Goal: Task Accomplishment & Management: Manage account settings

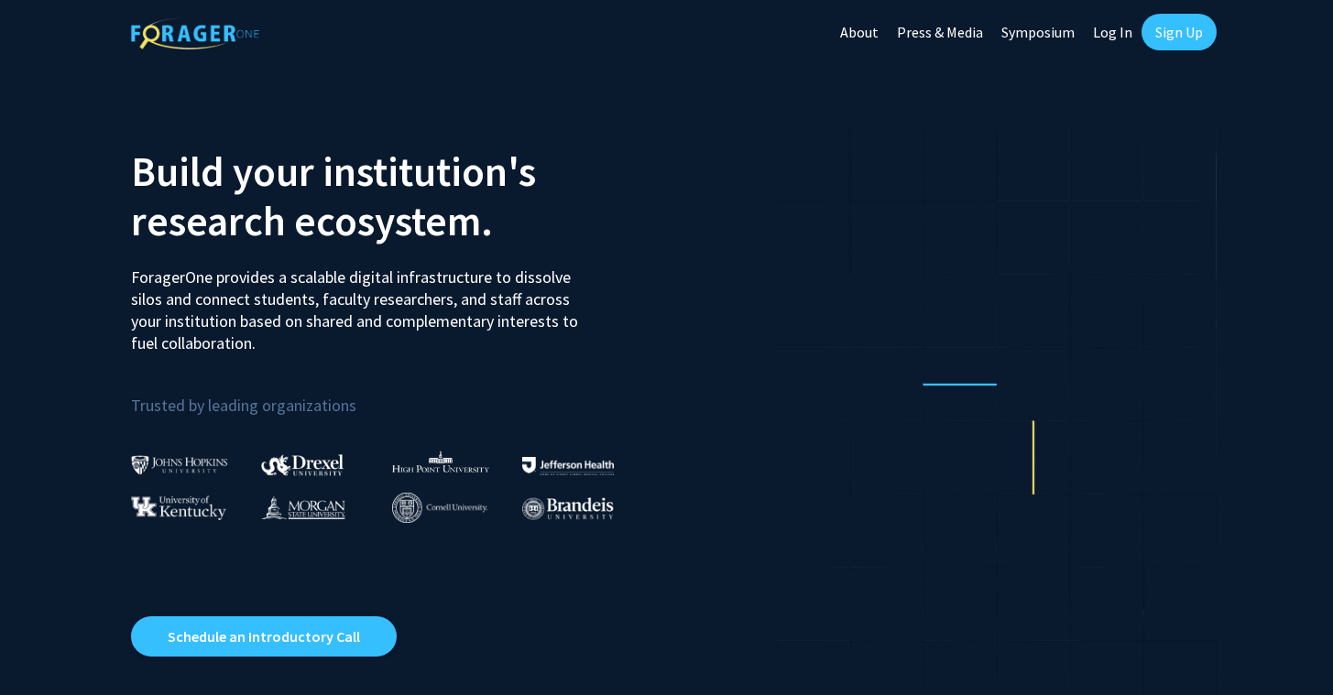
click at [1110, 36] on link "Log In" at bounding box center [1113, 32] width 58 height 64
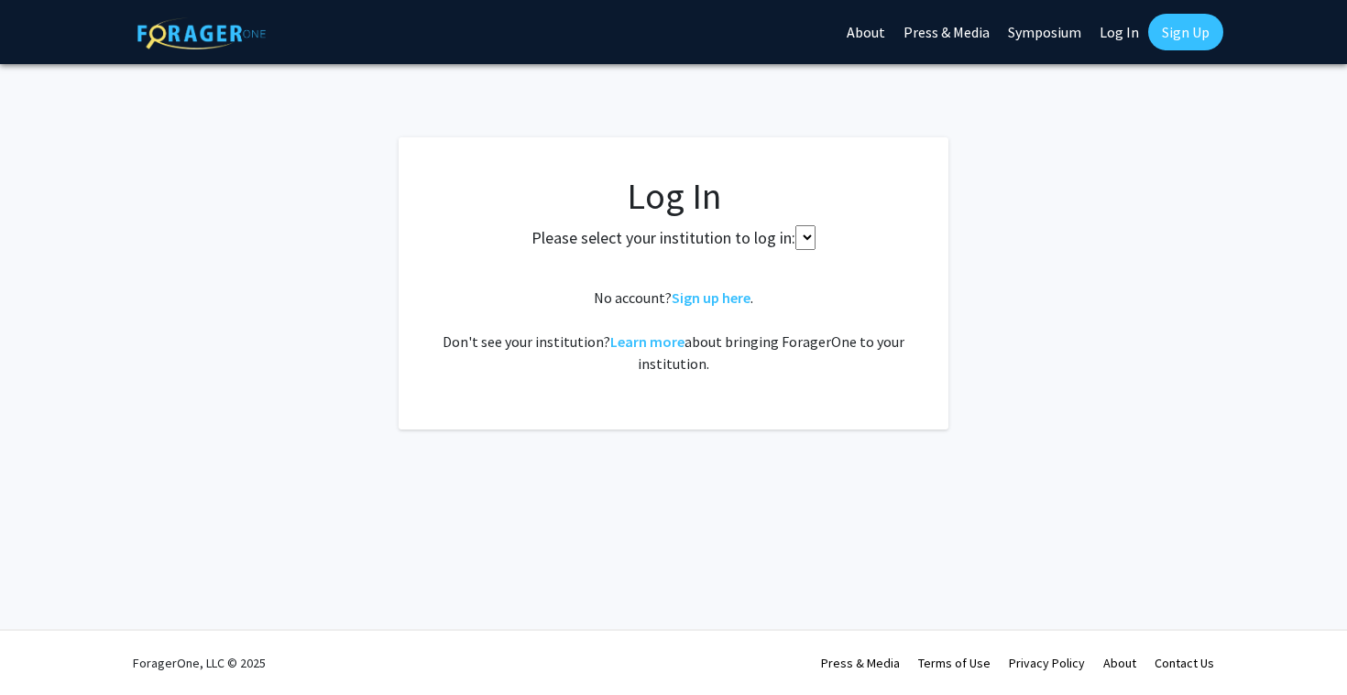
select select
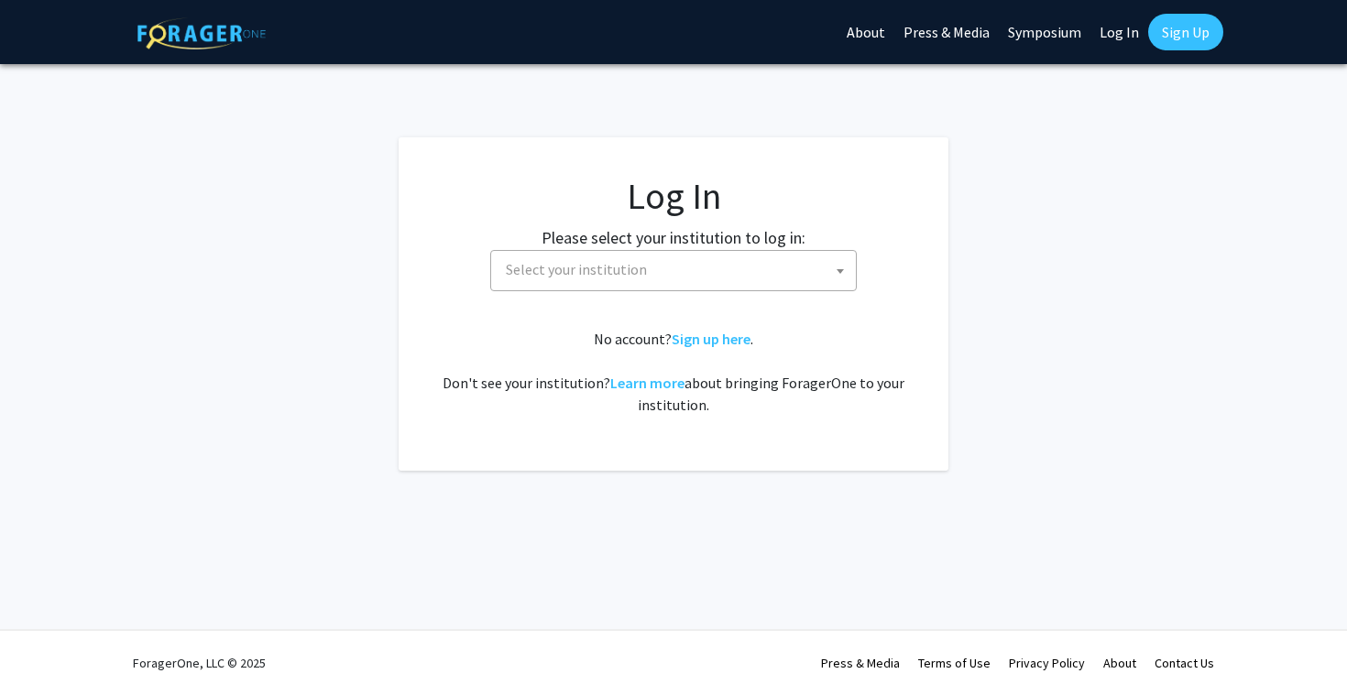
click at [769, 258] on span "Select your institution" at bounding box center [676, 270] width 357 height 38
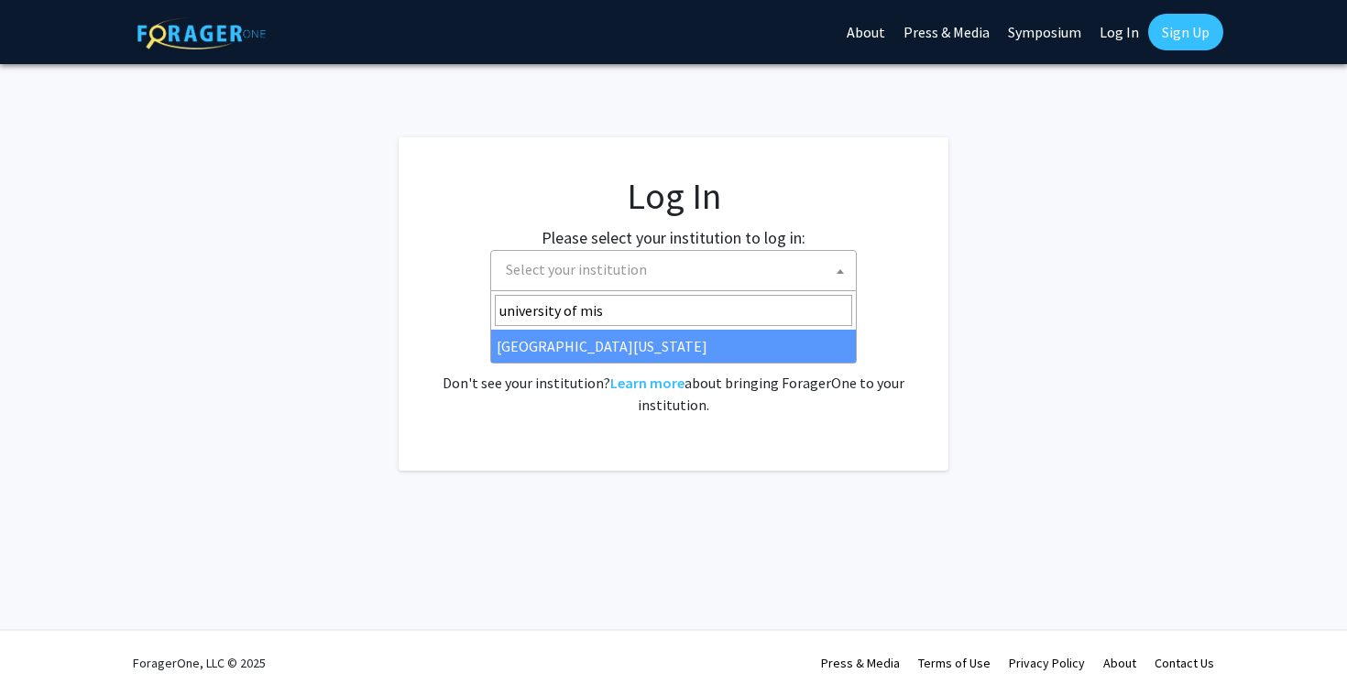
type input "university of miss"
select select "33"
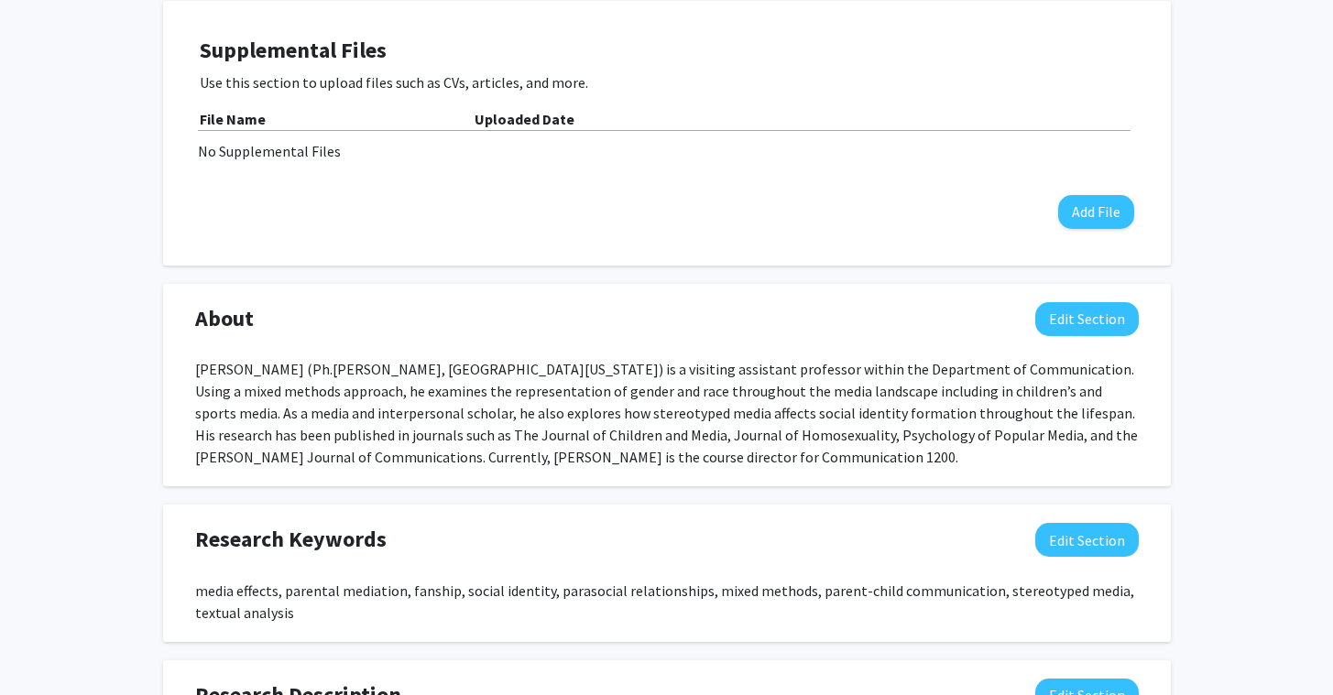
scroll to position [573, 0]
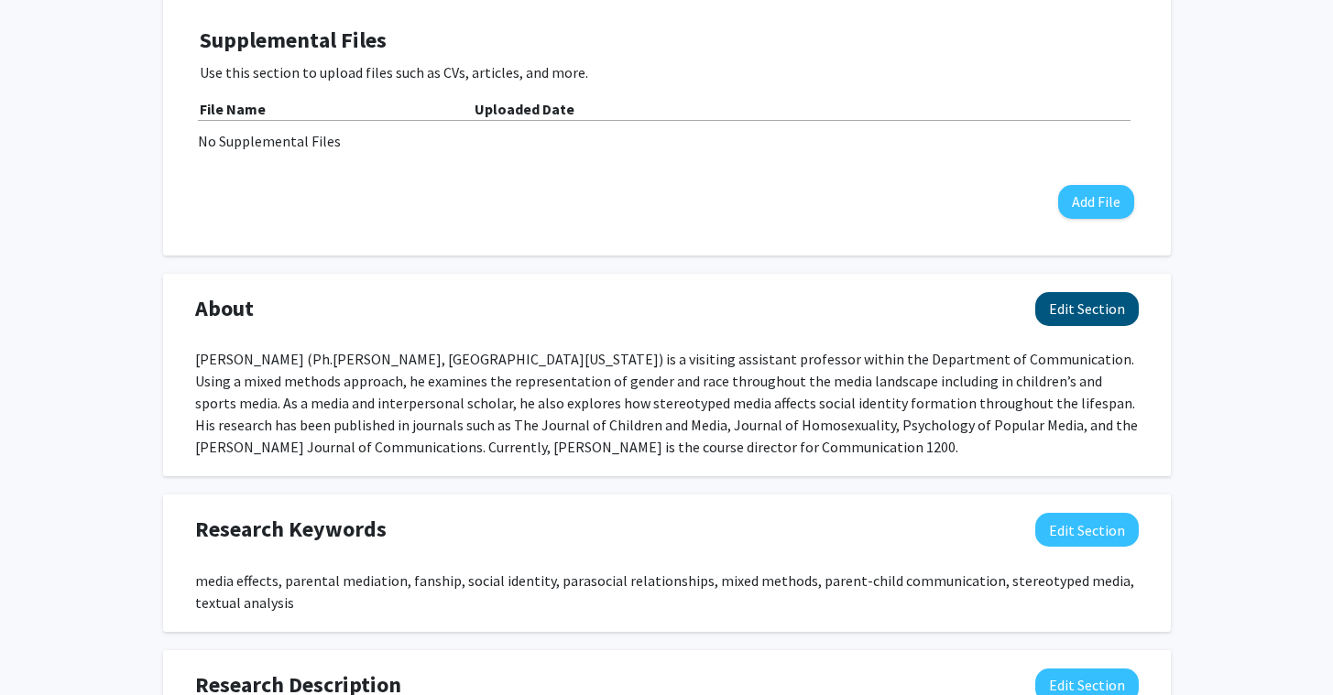
click at [1075, 312] on button "Edit Section" at bounding box center [1087, 309] width 104 height 34
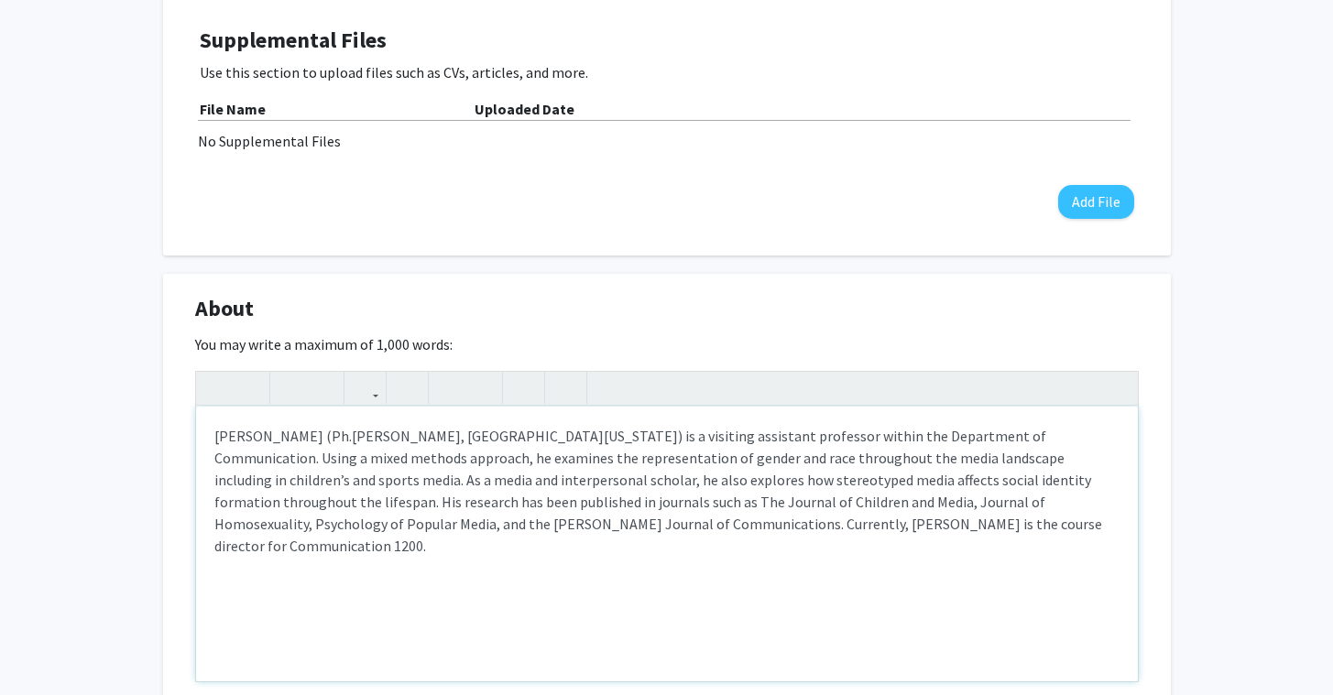
click at [518, 434] on div "Tim Luisi (Ph.D., University of Missouri) is a visiting assistant professor wit…" at bounding box center [667, 544] width 942 height 275
type textarea "Tim Luisi (Ph.D., University of Missouri) is an assistant professor within the …"
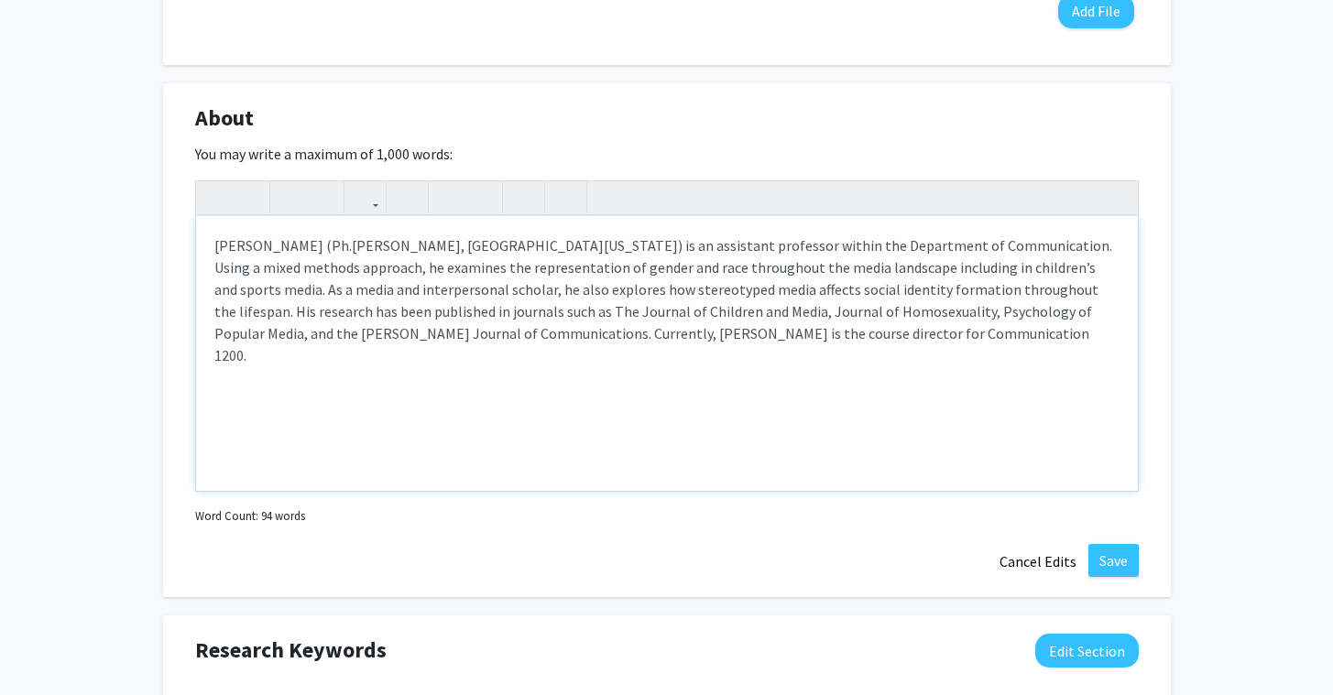
scroll to position [779, 0]
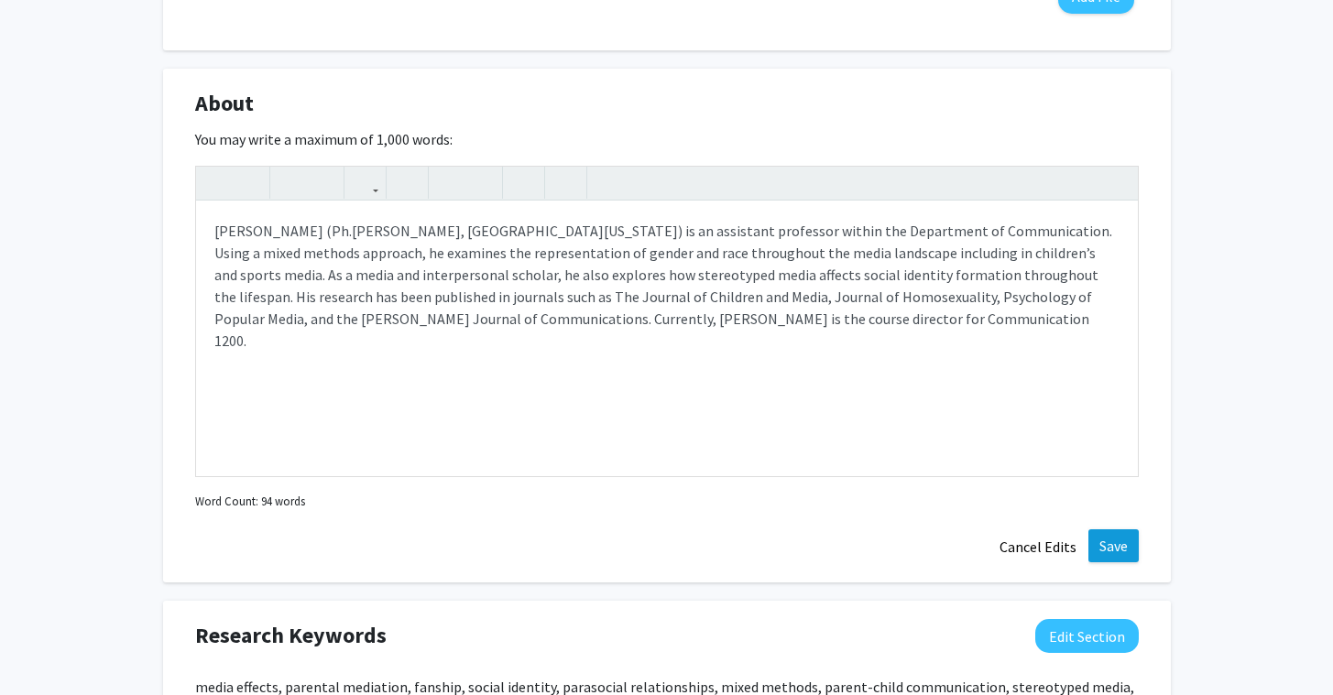
click at [1106, 544] on button "Save" at bounding box center [1113, 546] width 50 height 33
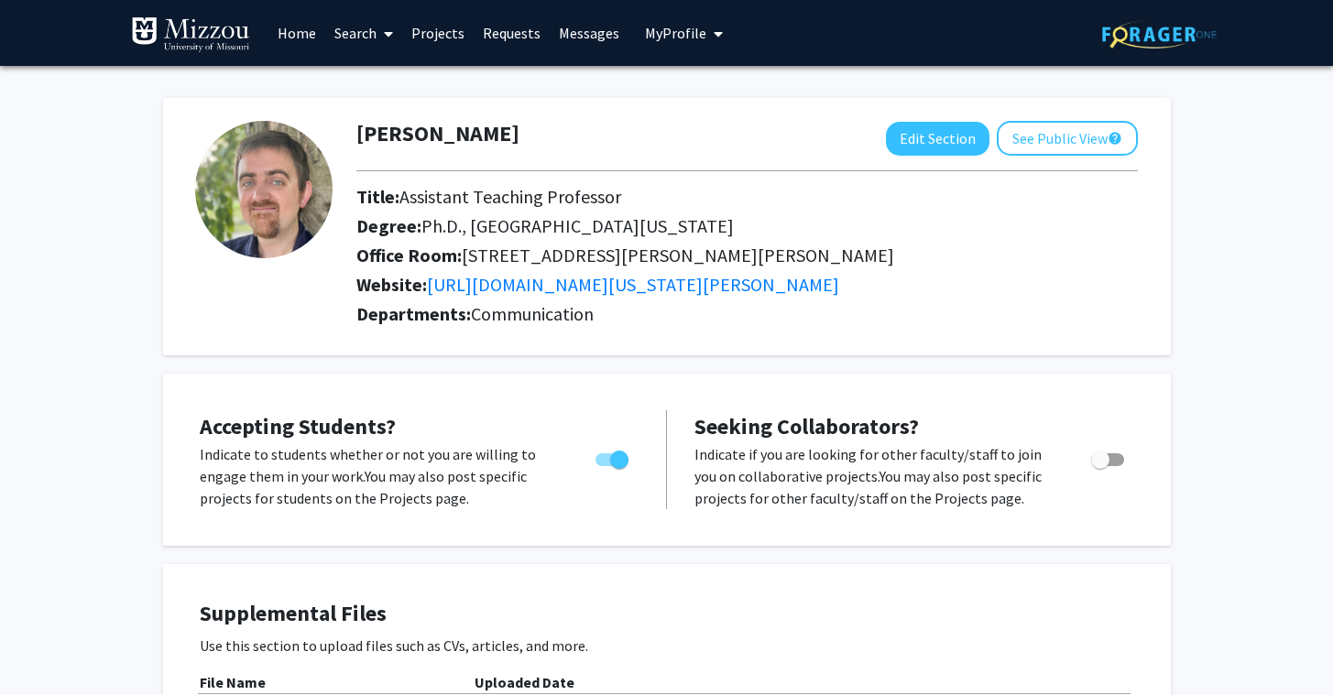
scroll to position [0, 0]
click at [687, 39] on span "My Profile" at bounding box center [675, 33] width 61 height 18
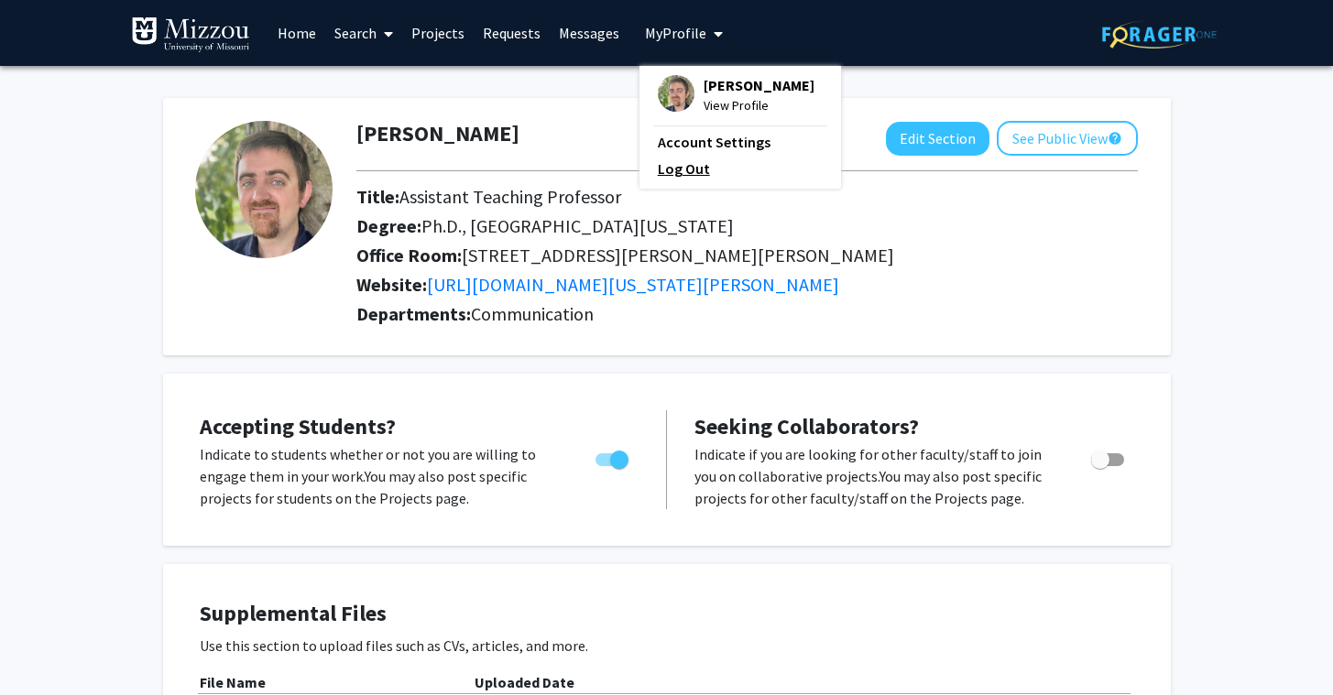
click at [706, 169] on link "Log Out" at bounding box center [740, 169] width 165 height 22
